Goal: Information Seeking & Learning: Learn about a topic

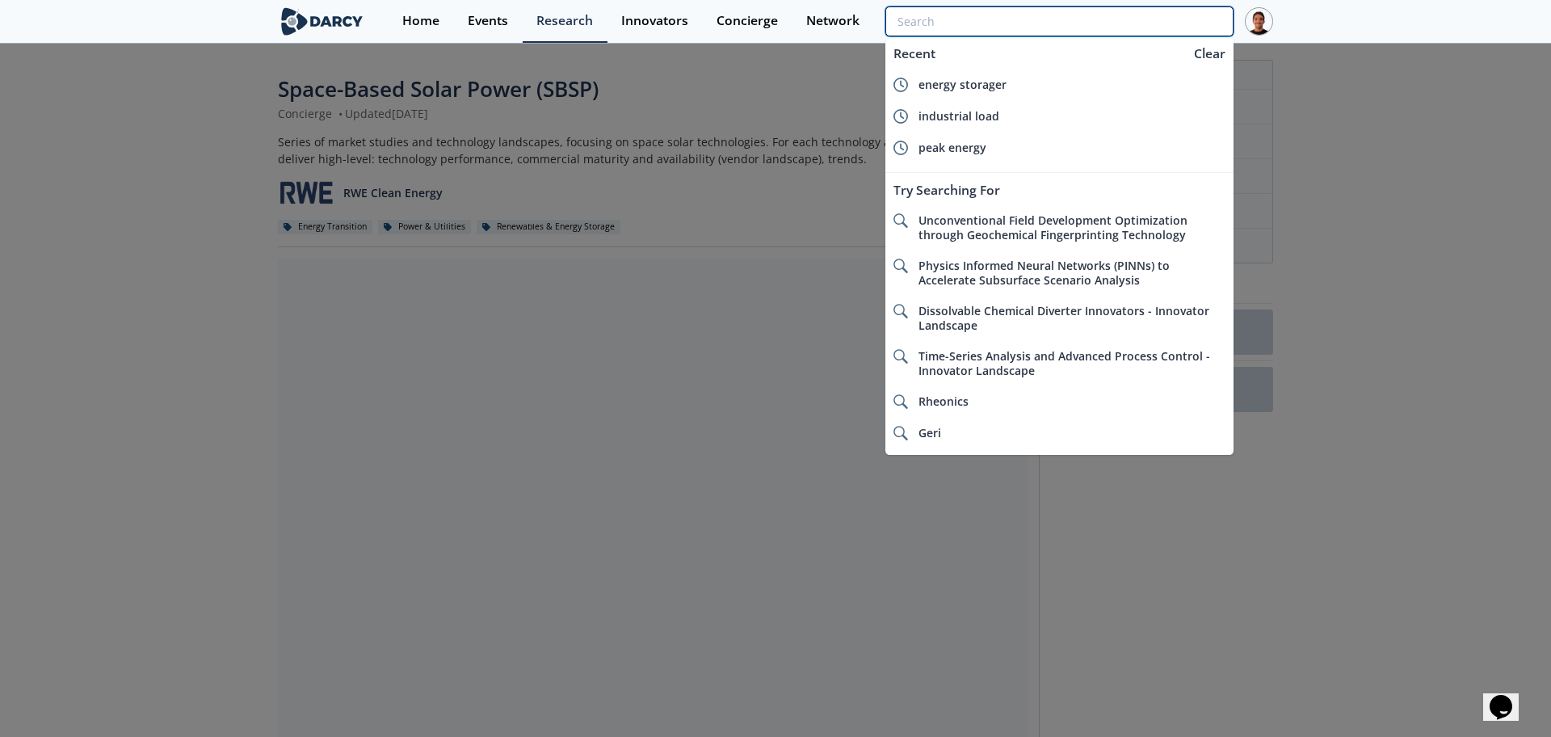
click at [1155, 28] on input "search" at bounding box center [1059, 21] width 348 height 30
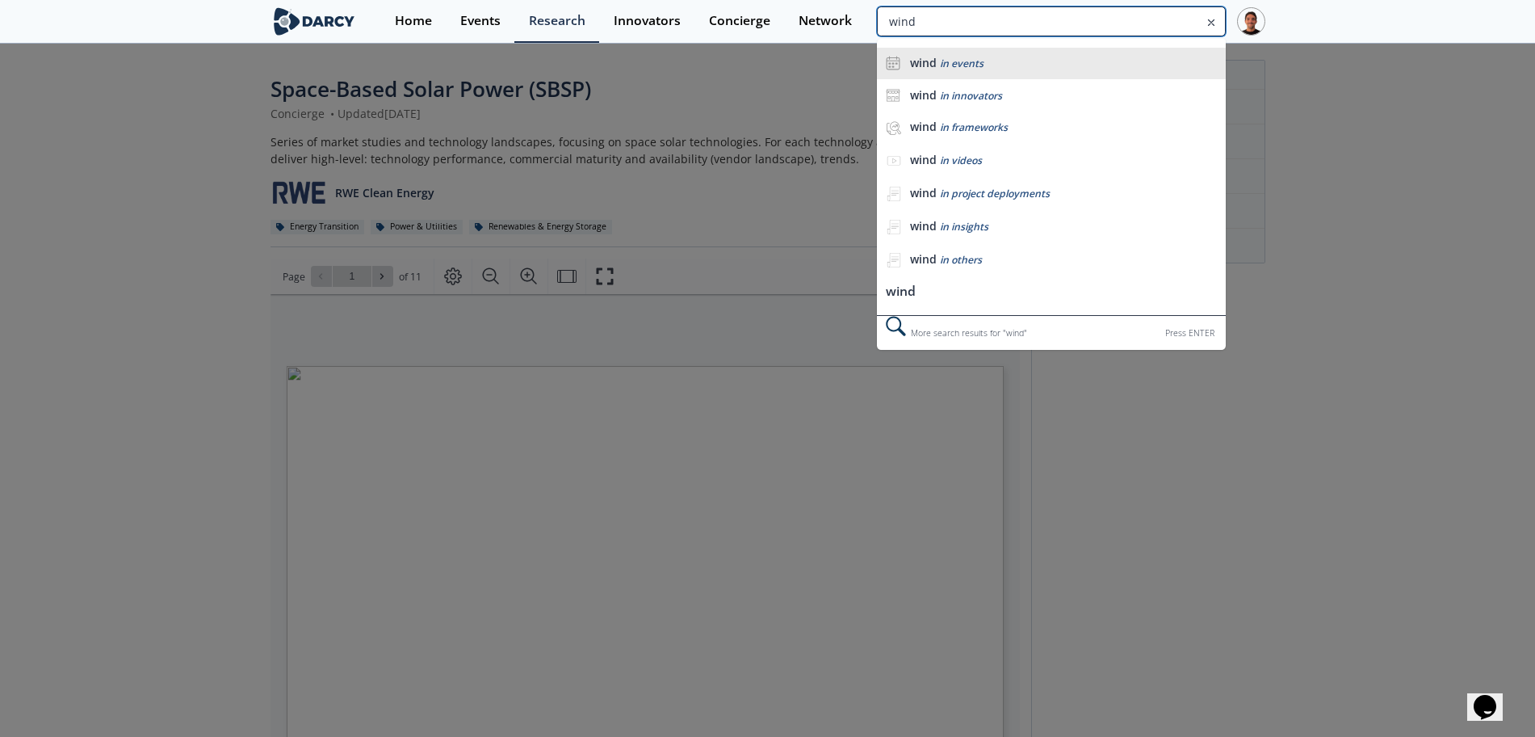
type input "wind"
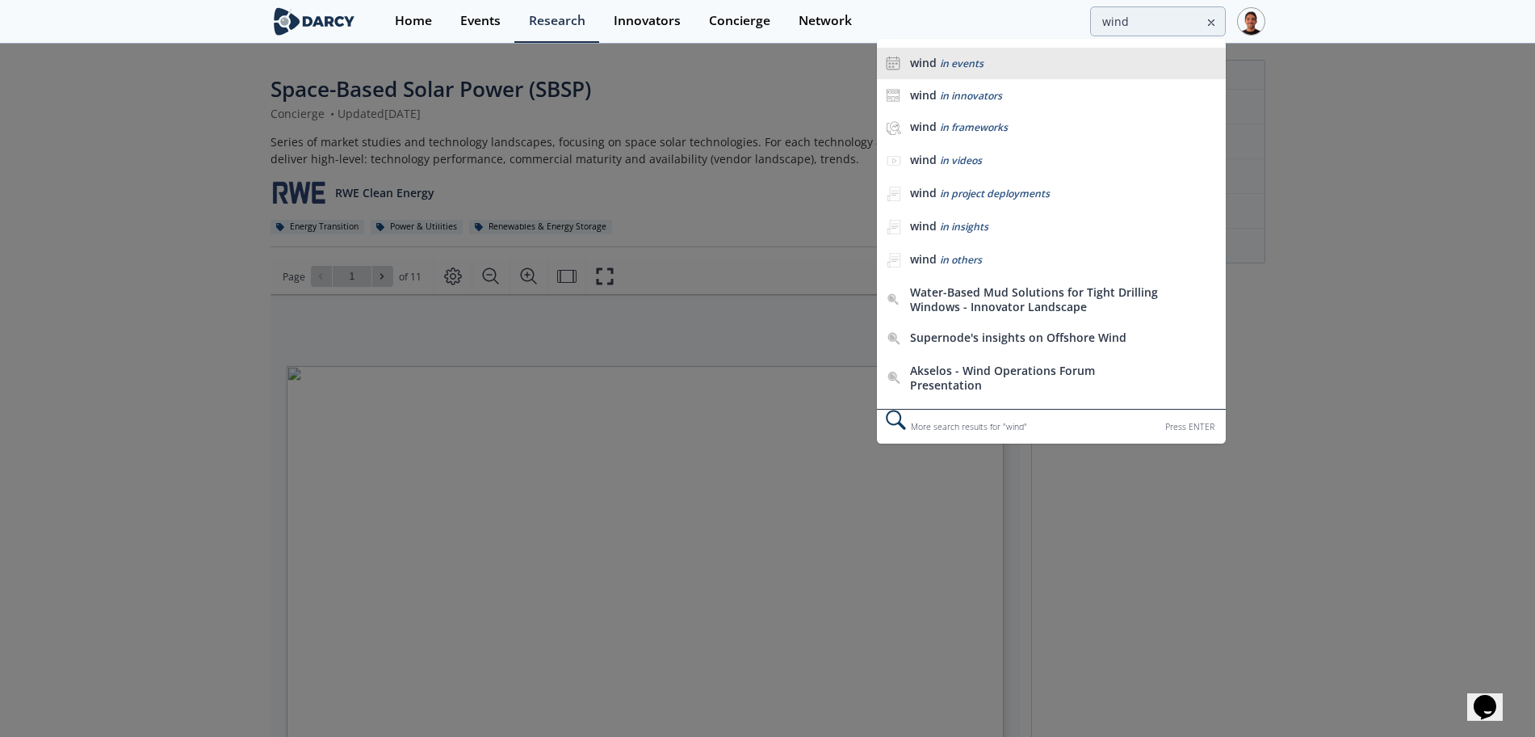
click at [1084, 72] on li "wind in events" at bounding box center [1051, 64] width 348 height 32
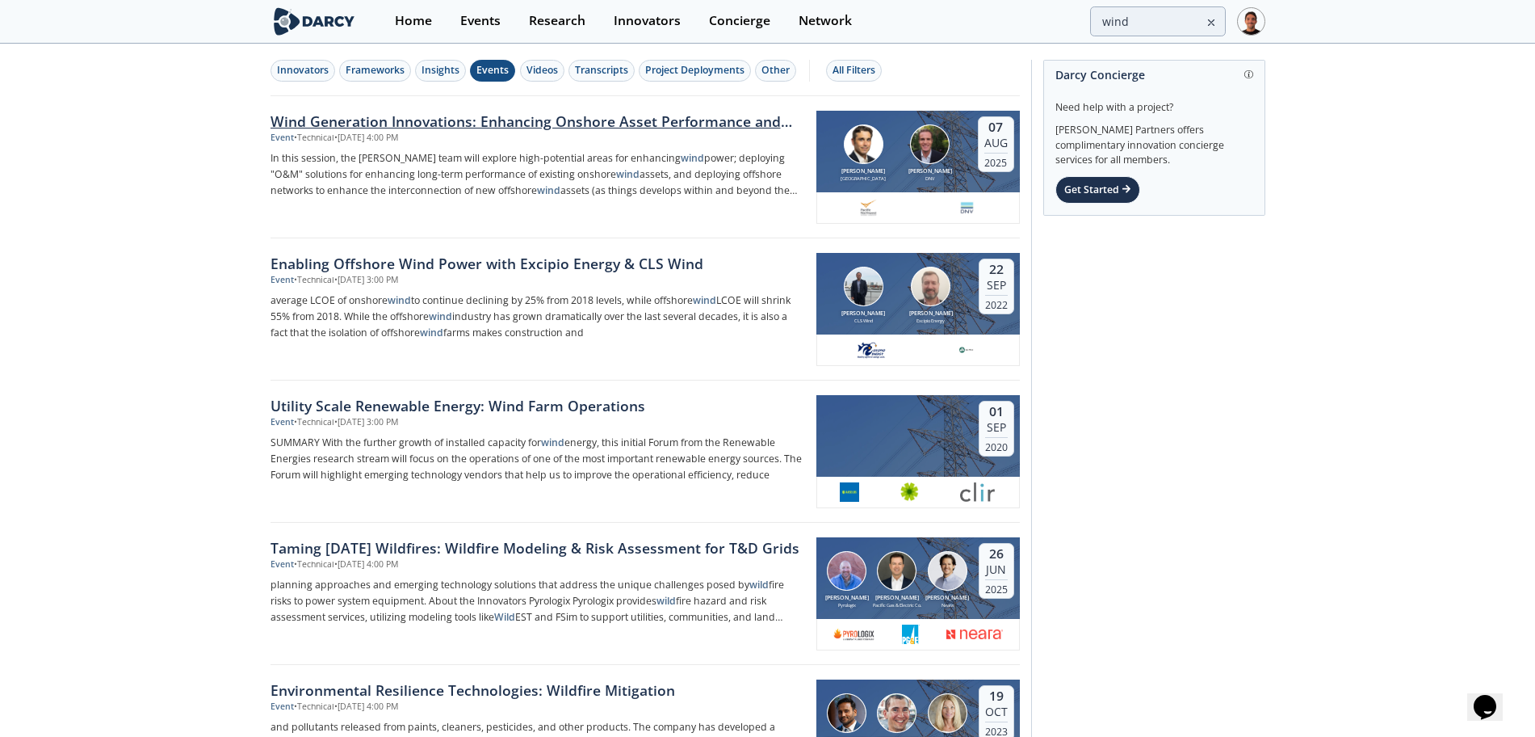
click at [575, 133] on div "Event • Technical • [DATE] 4:00 PM" at bounding box center [538, 138] width 535 height 13
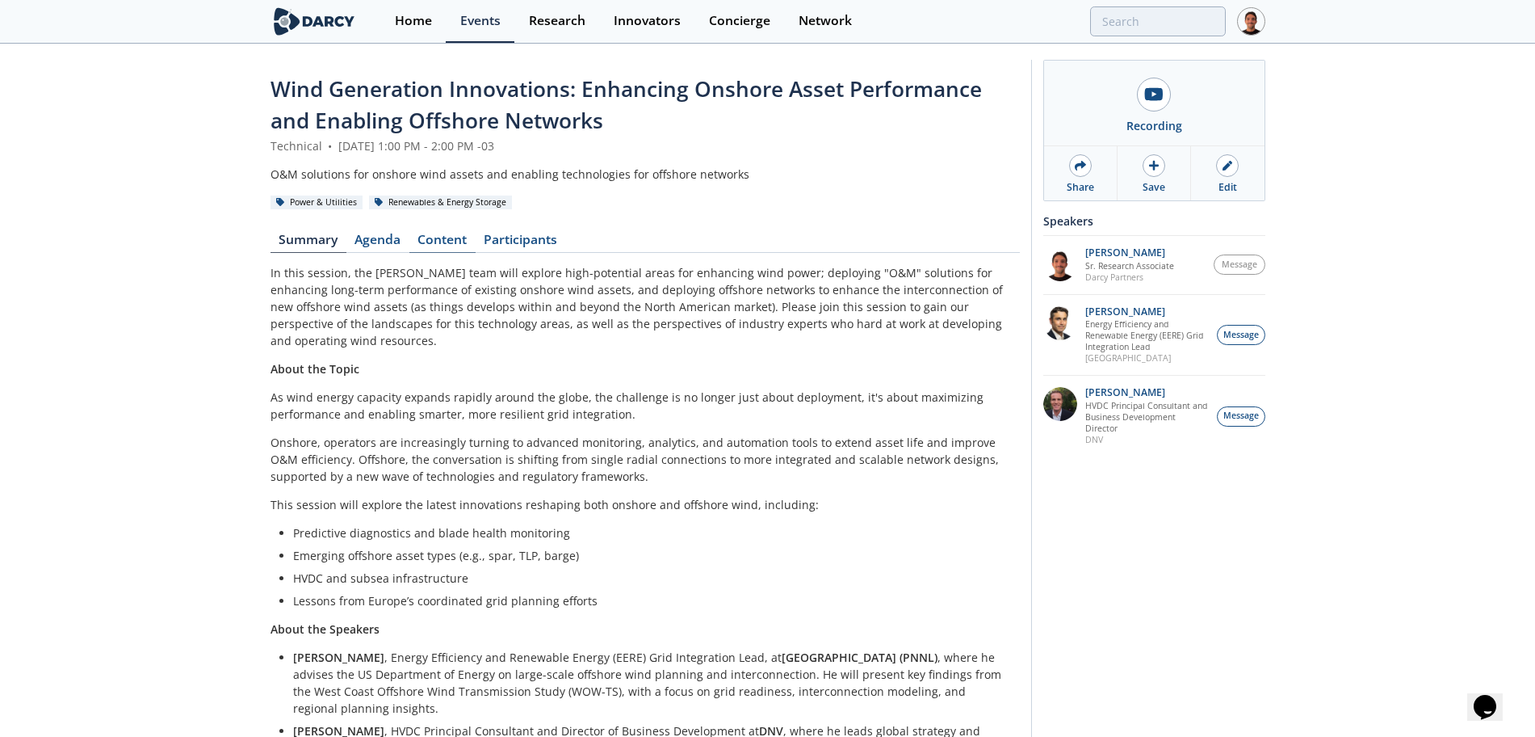
click at [450, 240] on link "Content" at bounding box center [442, 242] width 66 height 19
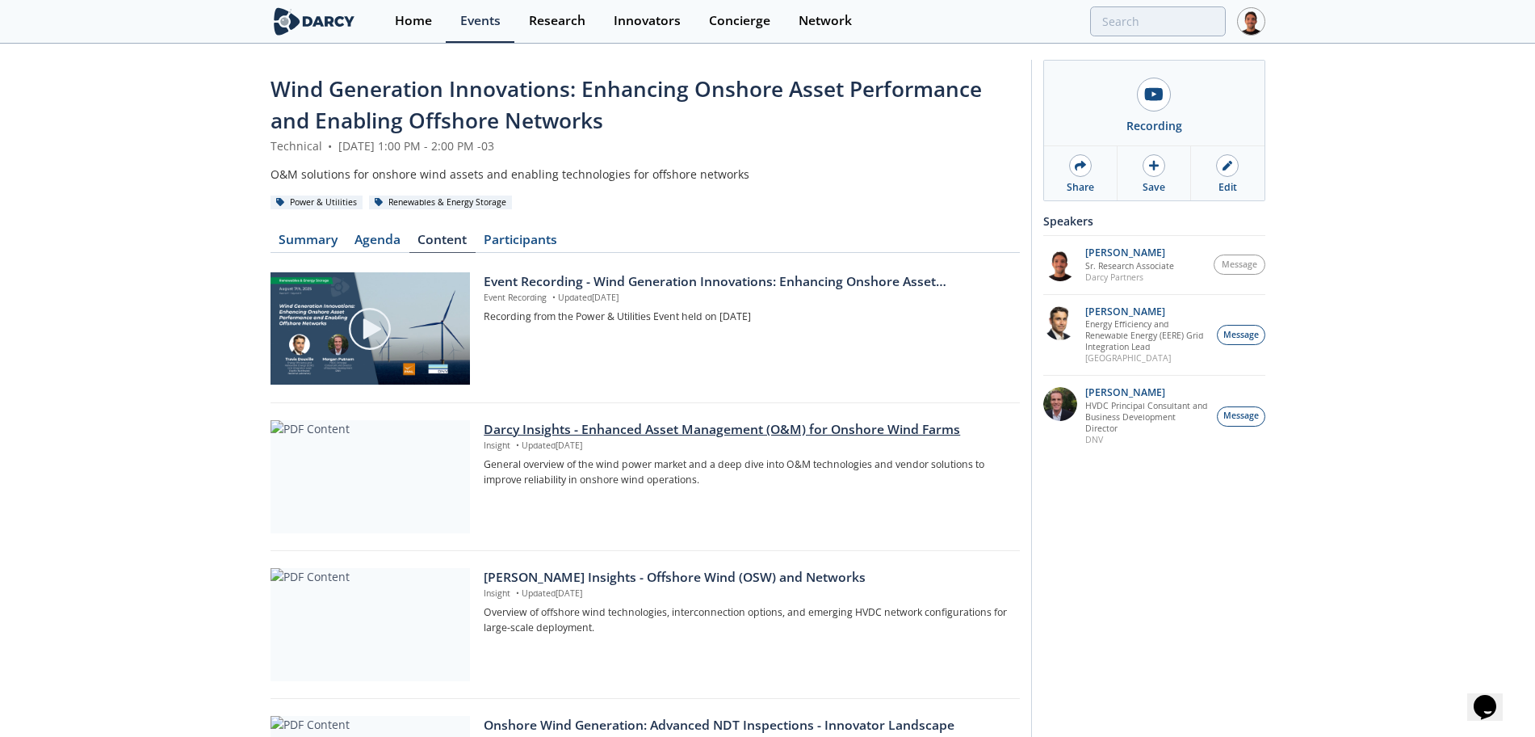
click at [573, 430] on div "Darcy Insights - Enhanced Asset Management (O&M) for Onshore Wind Farms" at bounding box center [746, 429] width 524 height 19
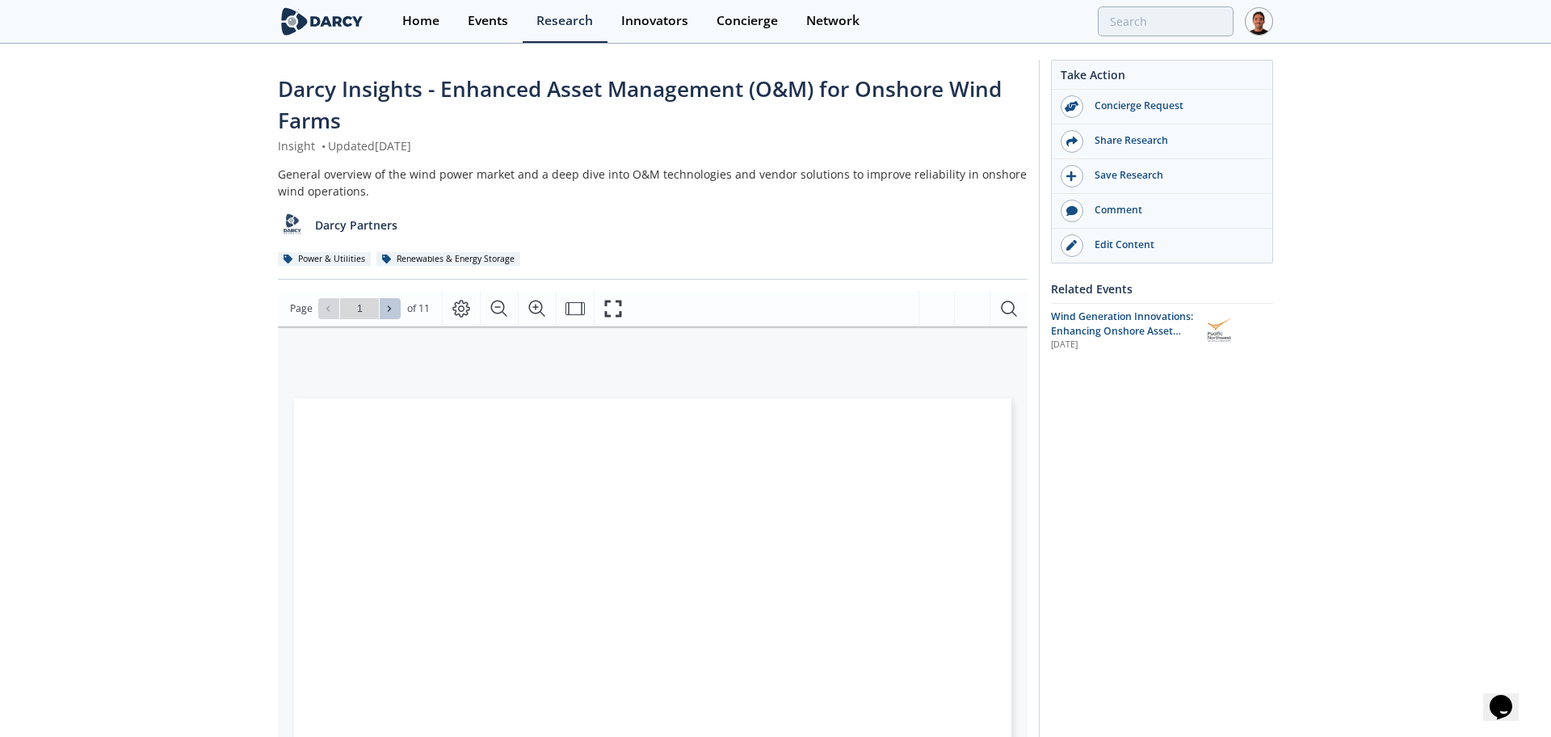
click at [384, 305] on icon at bounding box center [389, 309] width 10 height 10
type input "2"
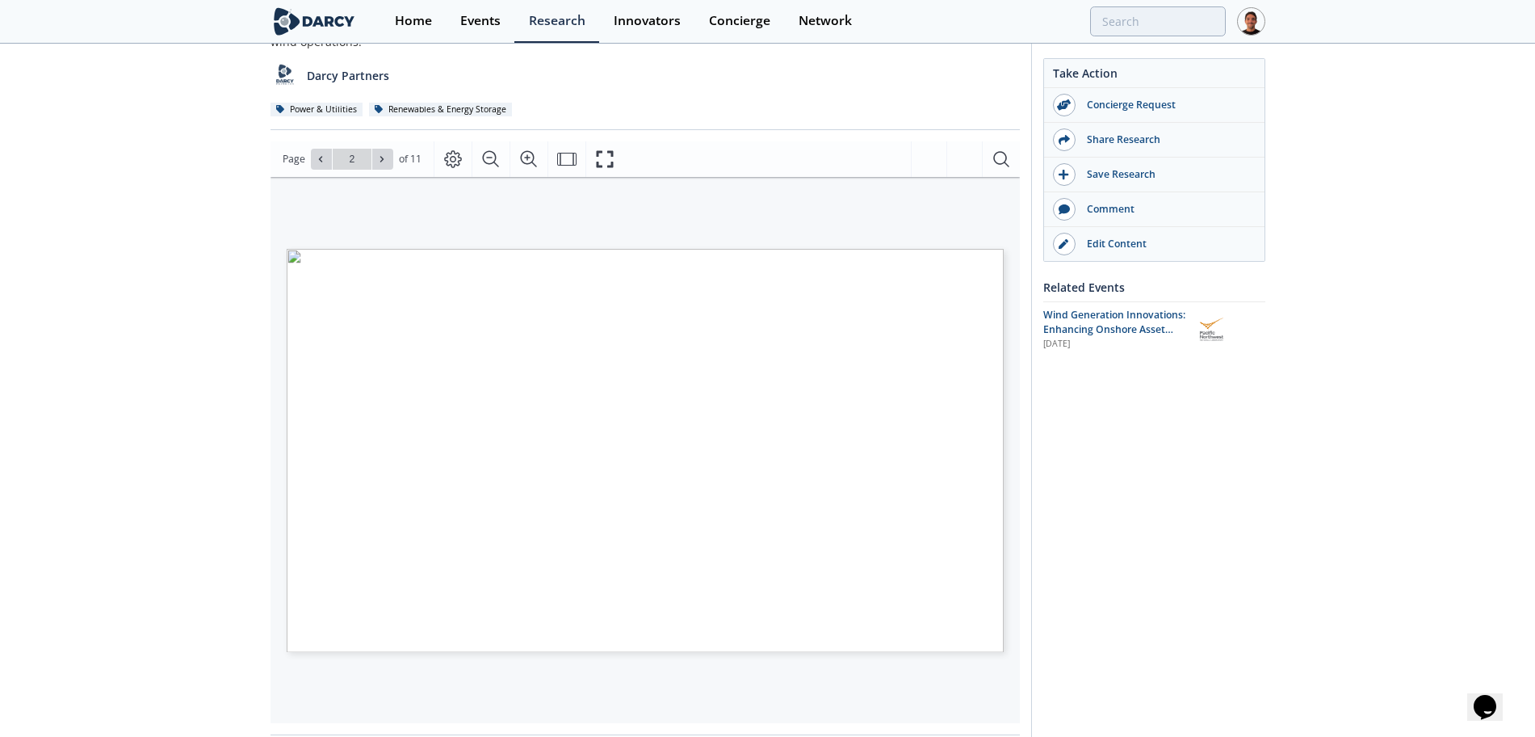
scroll to position [166, 0]
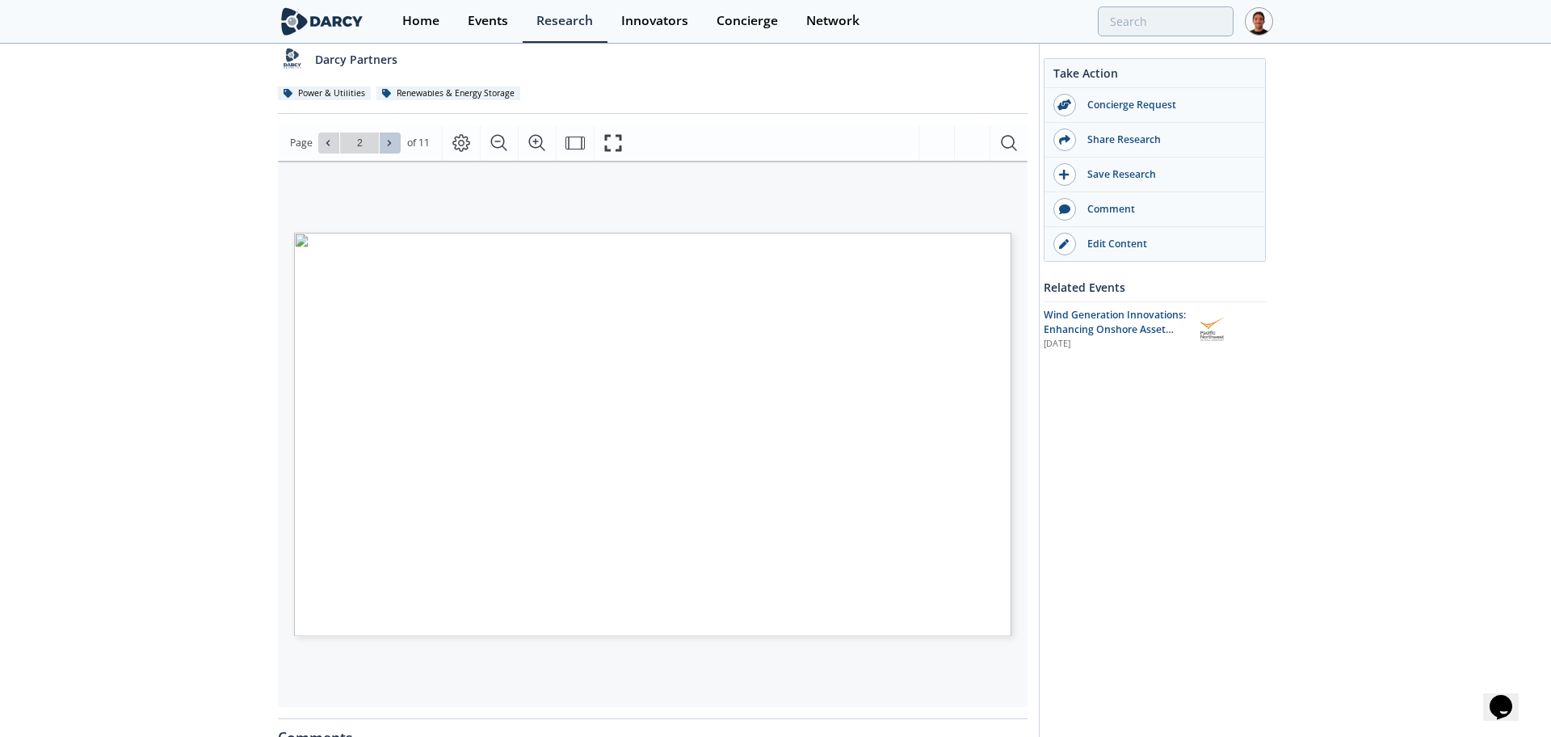
click at [394, 147] on span at bounding box center [389, 142] width 11 height 11
type input "4"
click at [394, 147] on span at bounding box center [389, 142] width 11 height 11
type input "5"
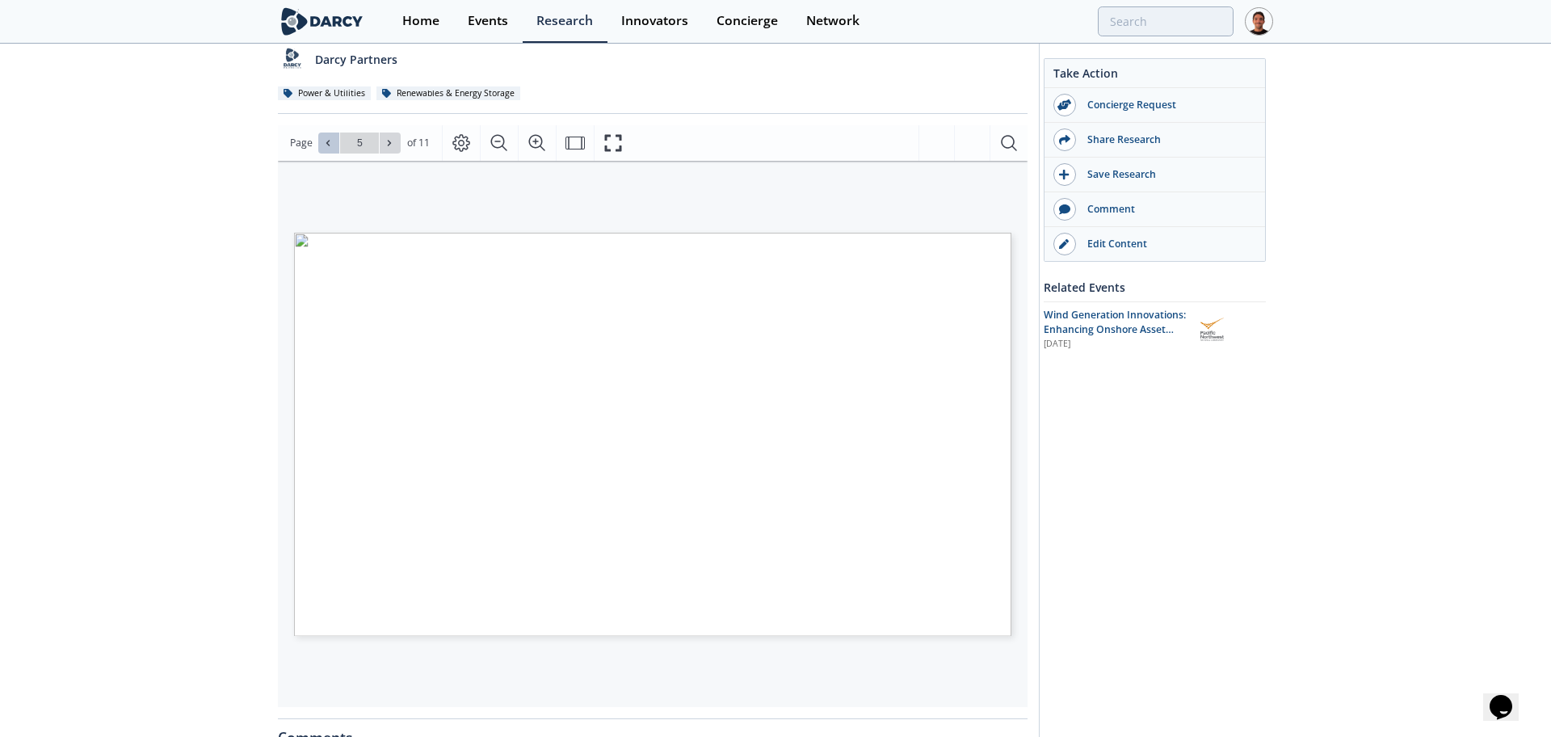
click at [327, 145] on icon at bounding box center [327, 143] width 3 height 6
click at [398, 137] on button at bounding box center [390, 142] width 21 height 21
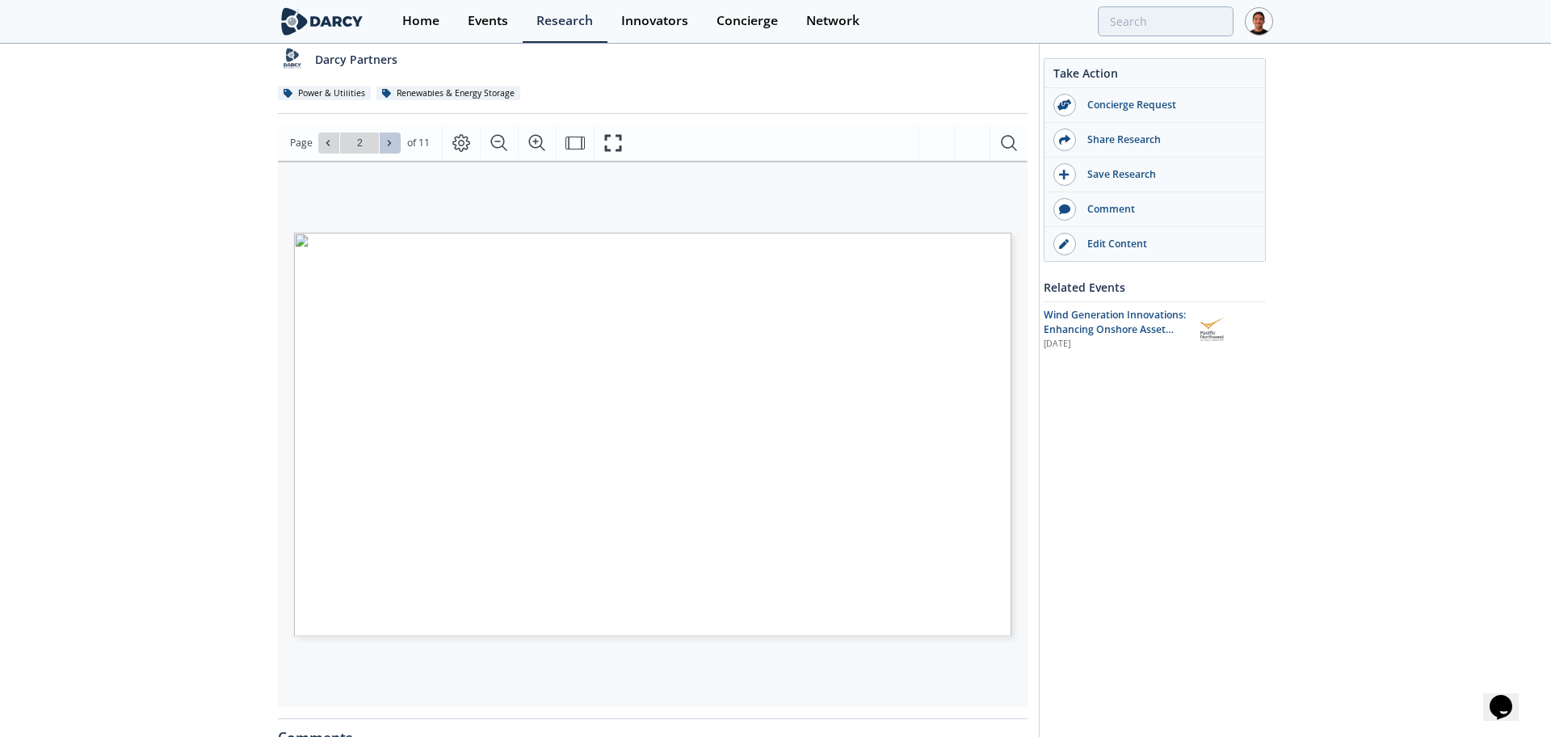
click at [398, 137] on button at bounding box center [390, 142] width 21 height 21
type input "6"
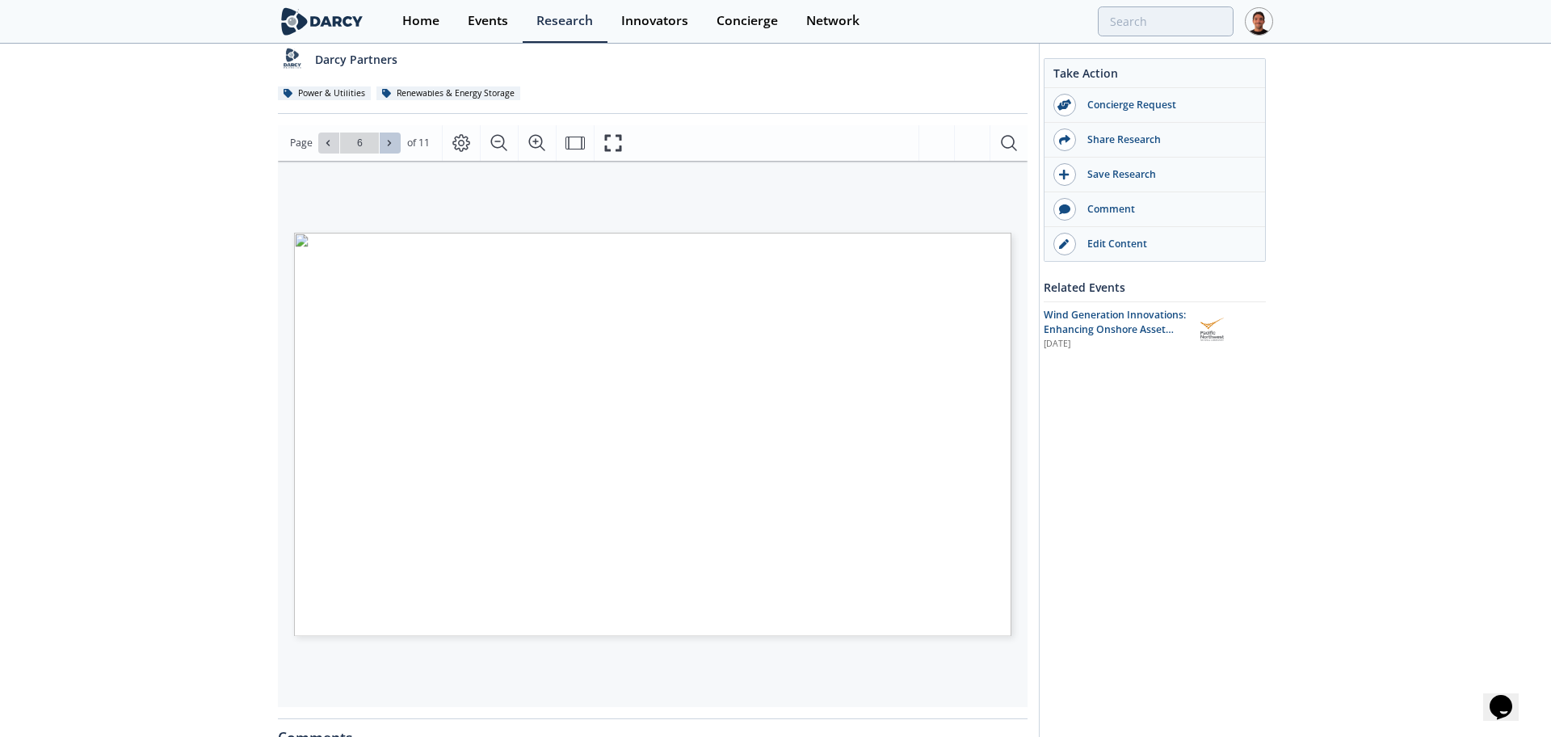
click at [398, 137] on button at bounding box center [390, 142] width 21 height 21
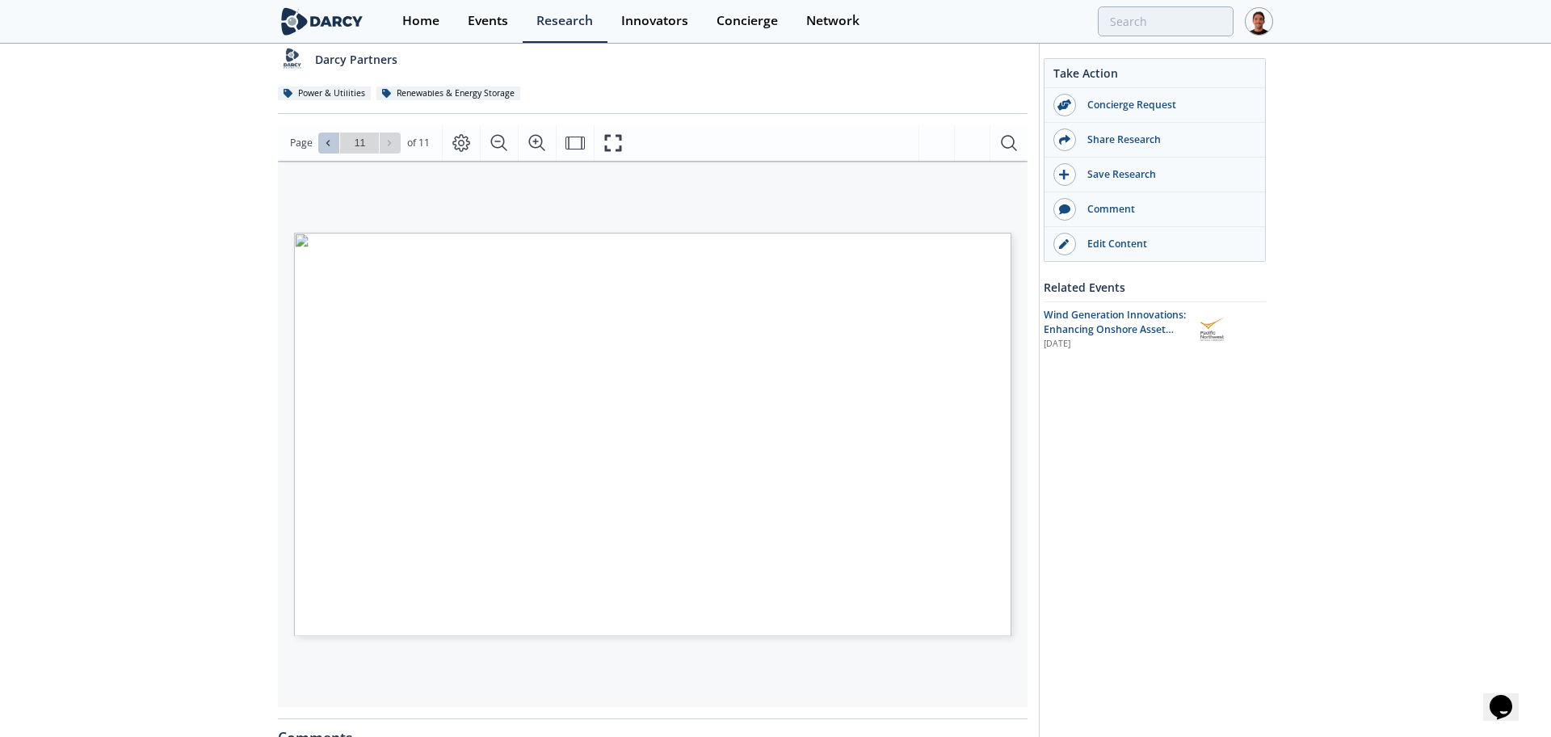
click at [328, 148] on span at bounding box center [328, 142] width 11 height 11
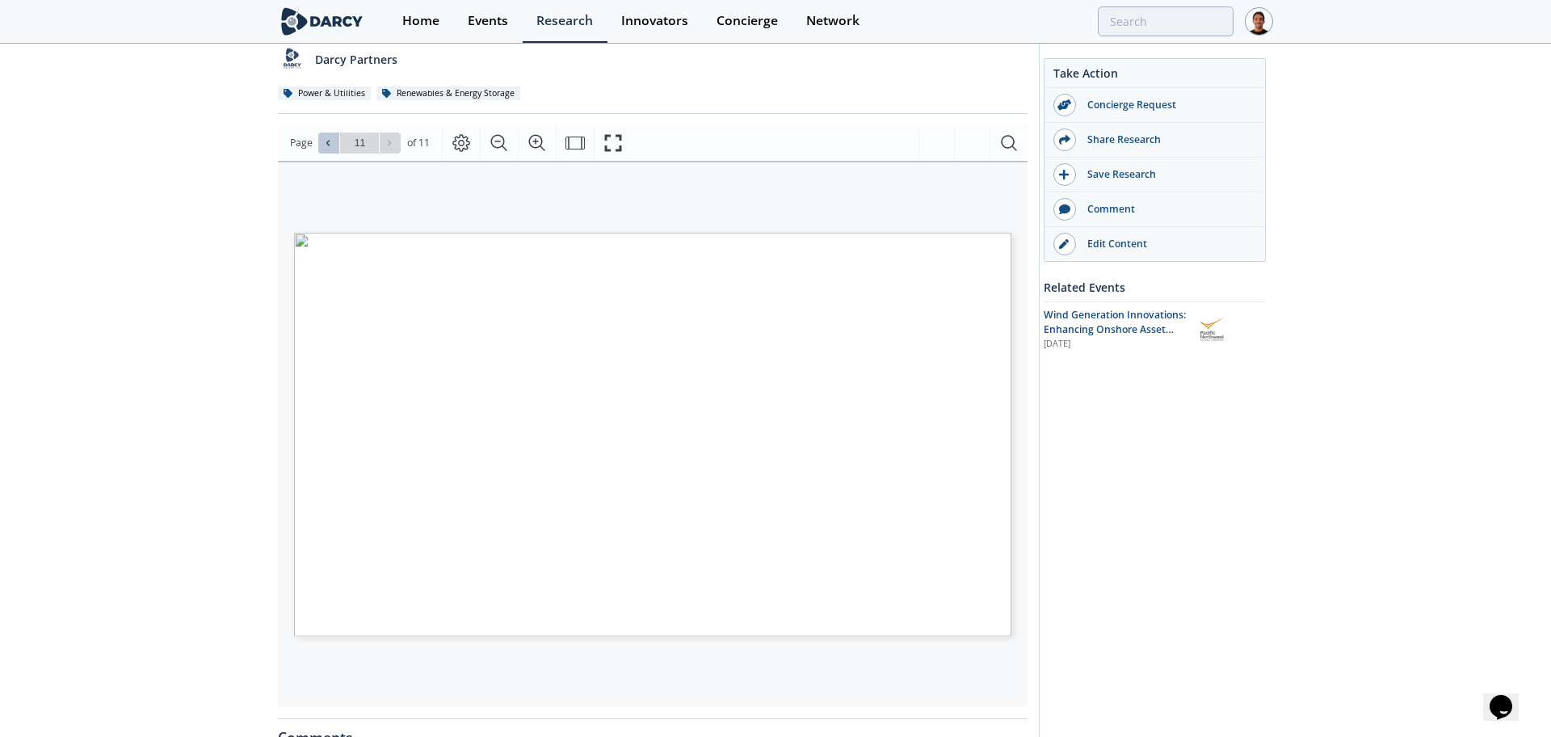
click at [328, 148] on span at bounding box center [328, 142] width 11 height 11
type input "2"
